Goal: Check status: Check status

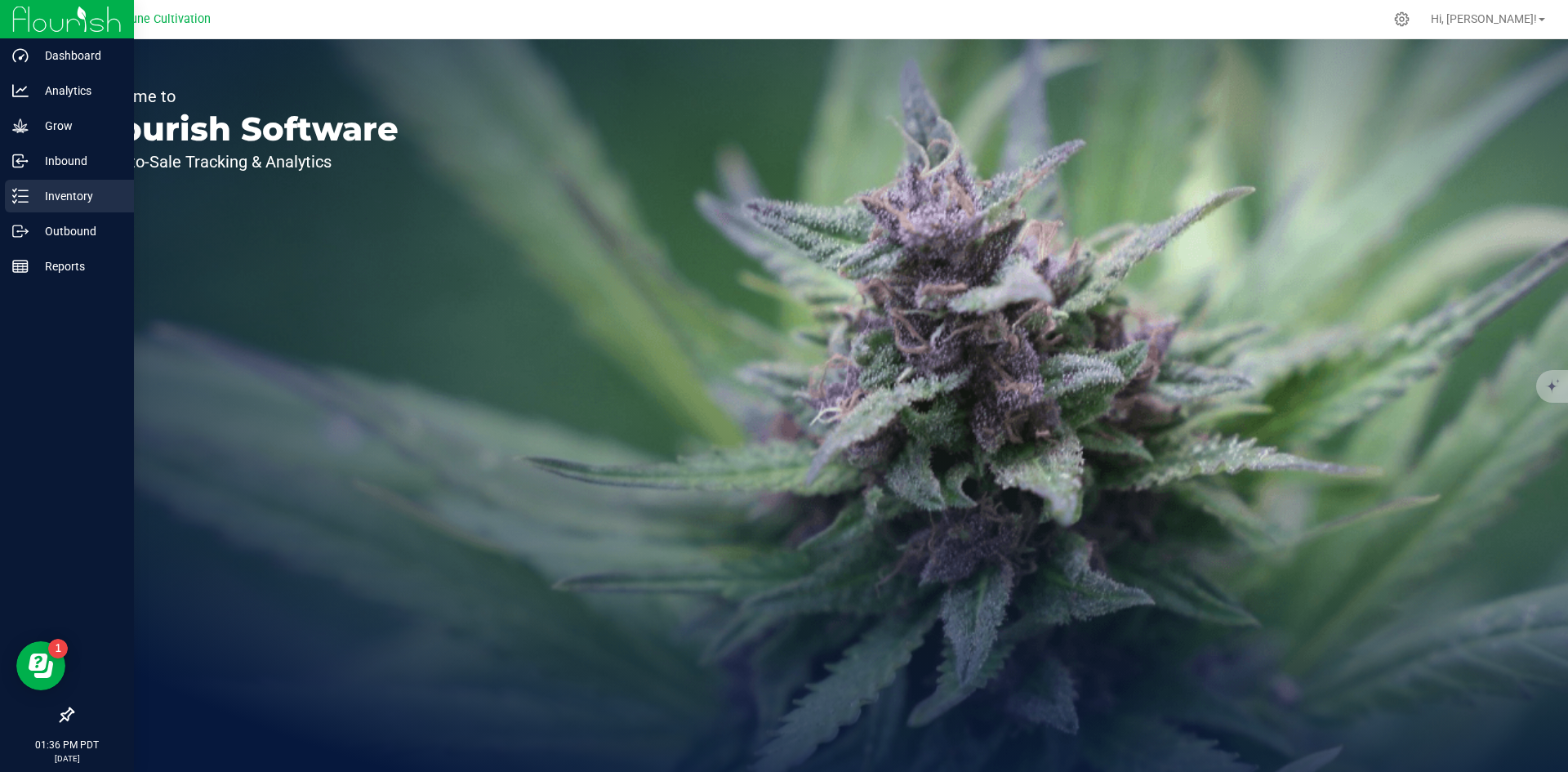
click at [29, 202] on p "Inventory" at bounding box center [78, 196] width 98 height 20
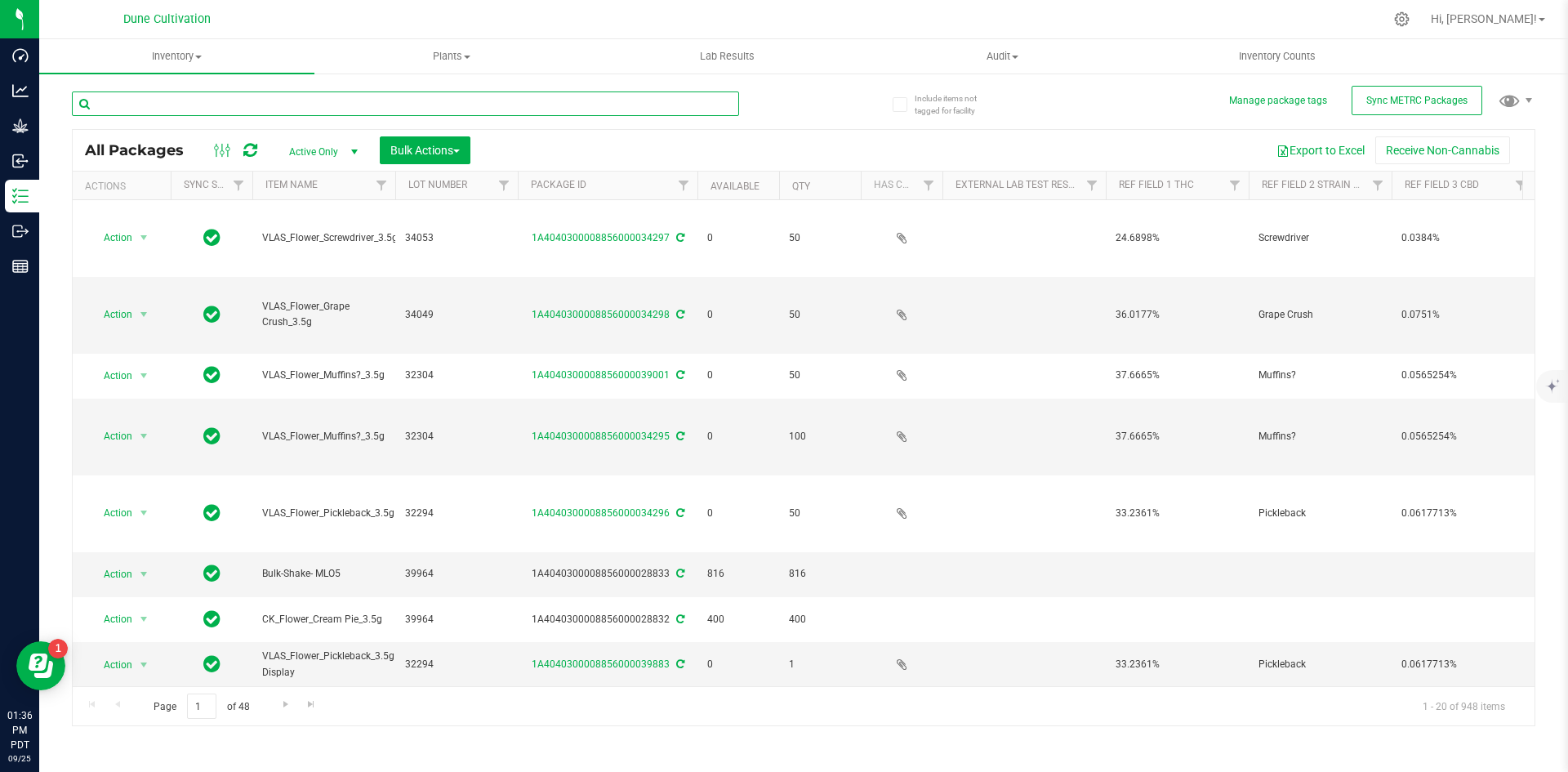
click at [249, 111] on input "text" at bounding box center [406, 104] width 667 height 25
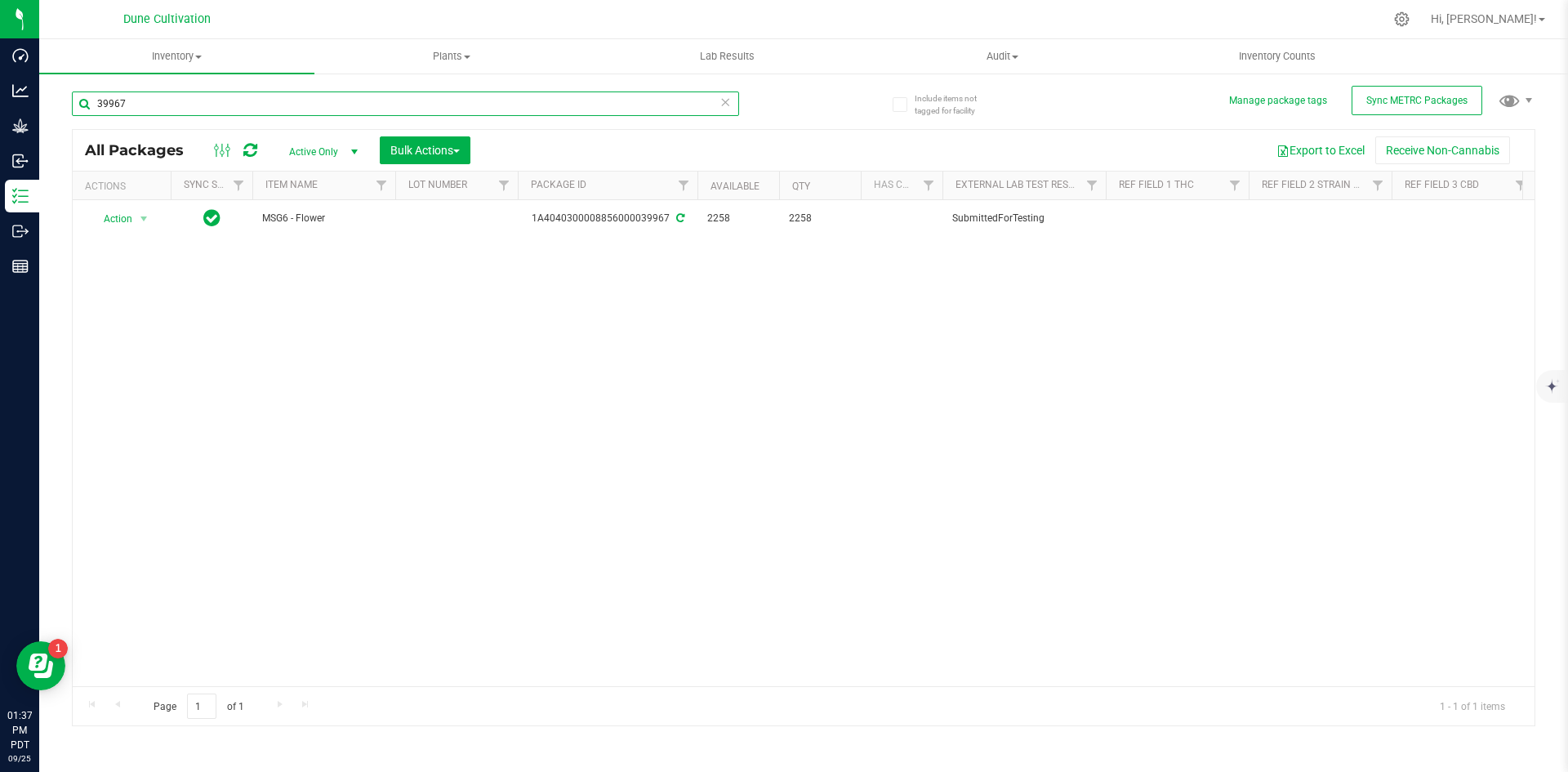
type input "39967"
